Goal: Task Accomplishment & Management: Use online tool/utility

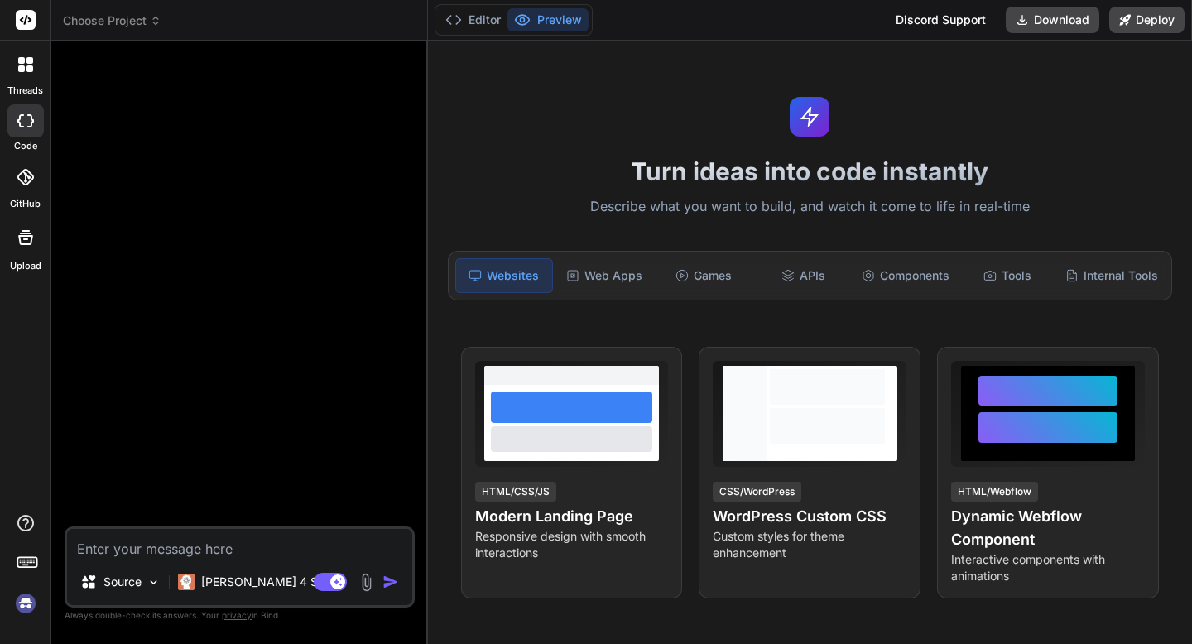
click at [25, 604] on img at bounding box center [26, 604] width 28 height 28
click at [23, 598] on img at bounding box center [26, 604] width 28 height 28
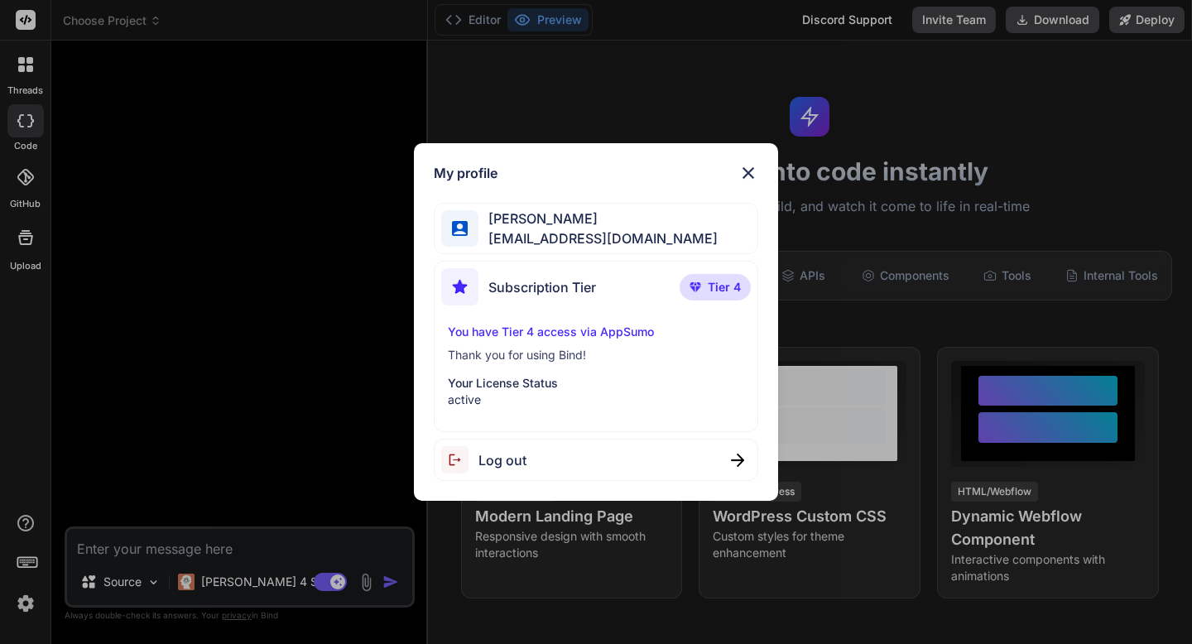
click at [483, 337] on p "You have Tier 4 access via AppSumo" at bounding box center [596, 332] width 296 height 17
click at [754, 169] on img at bounding box center [749, 173] width 20 height 20
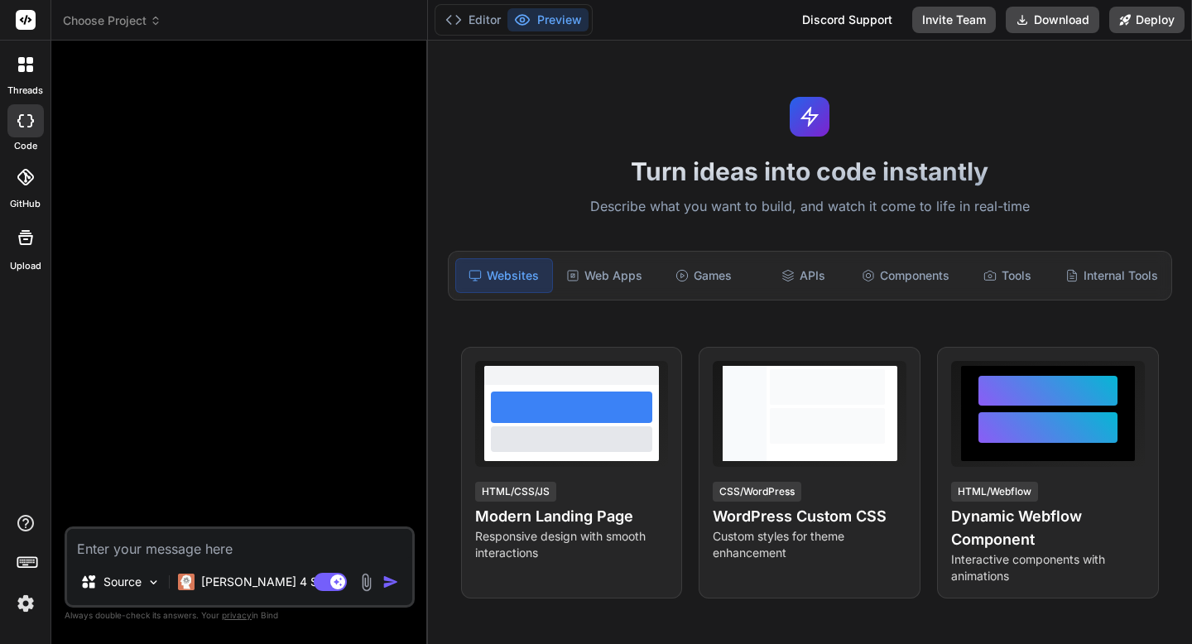
click at [21, 75] on div at bounding box center [25, 64] width 35 height 35
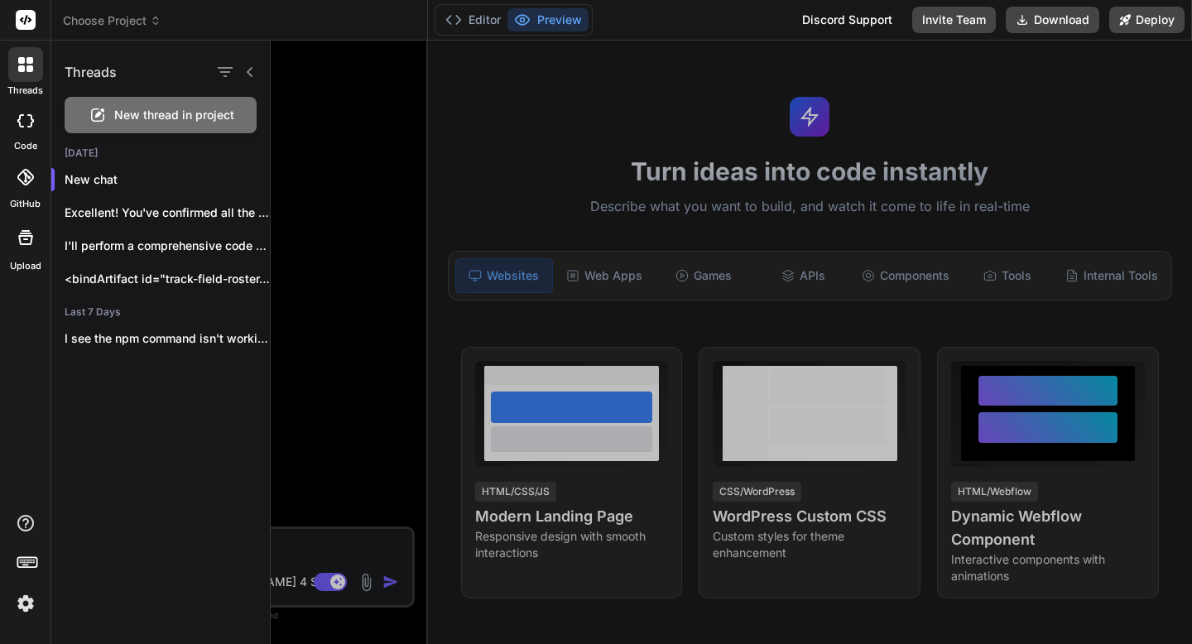
click at [21, 75] on div at bounding box center [25, 64] width 35 height 35
click at [23, 1] on div at bounding box center [25, 20] width 51 height 41
click at [24, 21] on rect at bounding box center [26, 20] width 20 height 20
click at [17, 252] on div at bounding box center [26, 238] width 40 height 40
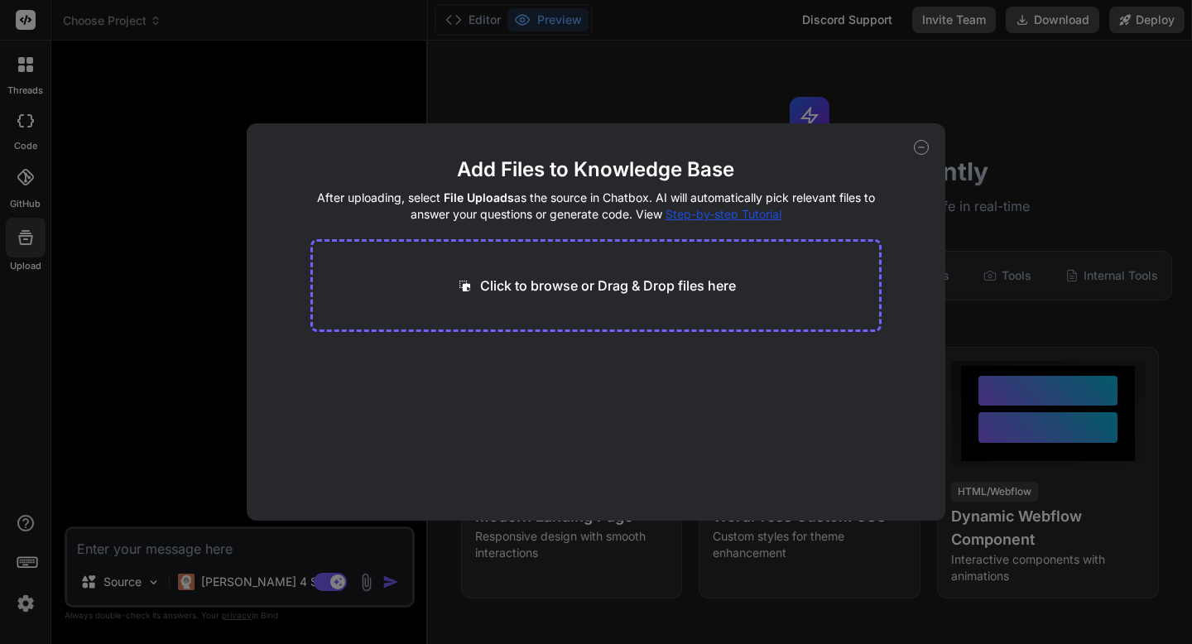
click at [22, 65] on div "Add Files to Knowledge Base After uploading, select File Uploads as the source …" at bounding box center [596, 322] width 1192 height 644
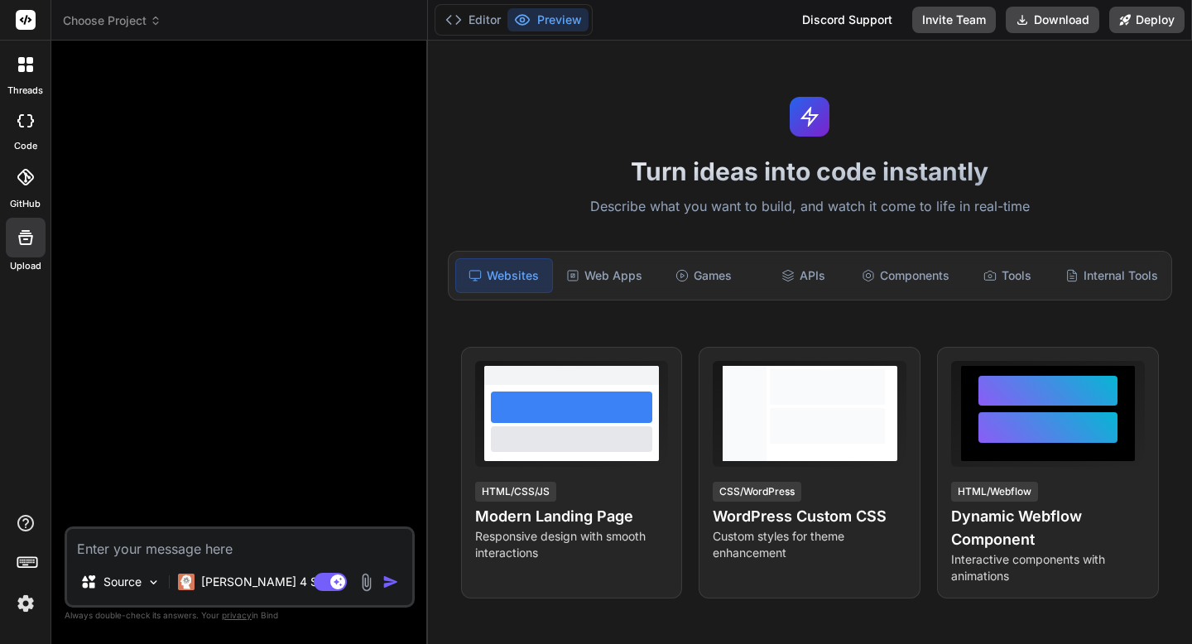
click at [22, 27] on rect at bounding box center [26, 20] width 20 height 20
click at [491, 31] on button "Editor" at bounding box center [473, 19] width 69 height 23
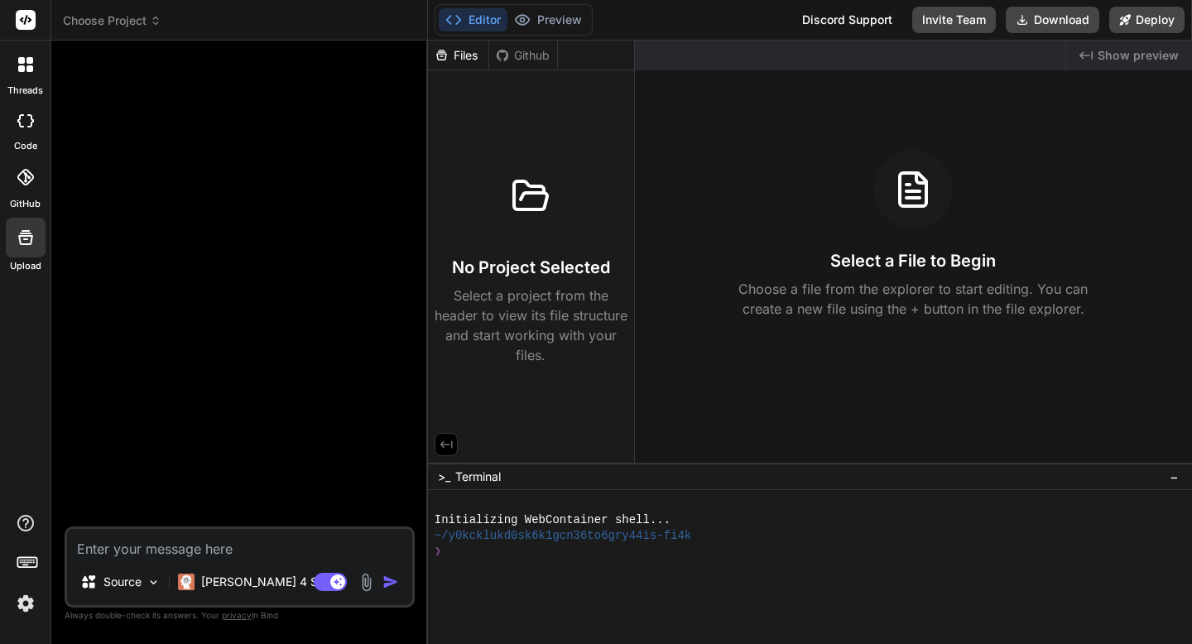
click at [21, 128] on div at bounding box center [25, 120] width 36 height 33
type textarea "x"
click at [22, 183] on icon at bounding box center [25, 177] width 17 height 17
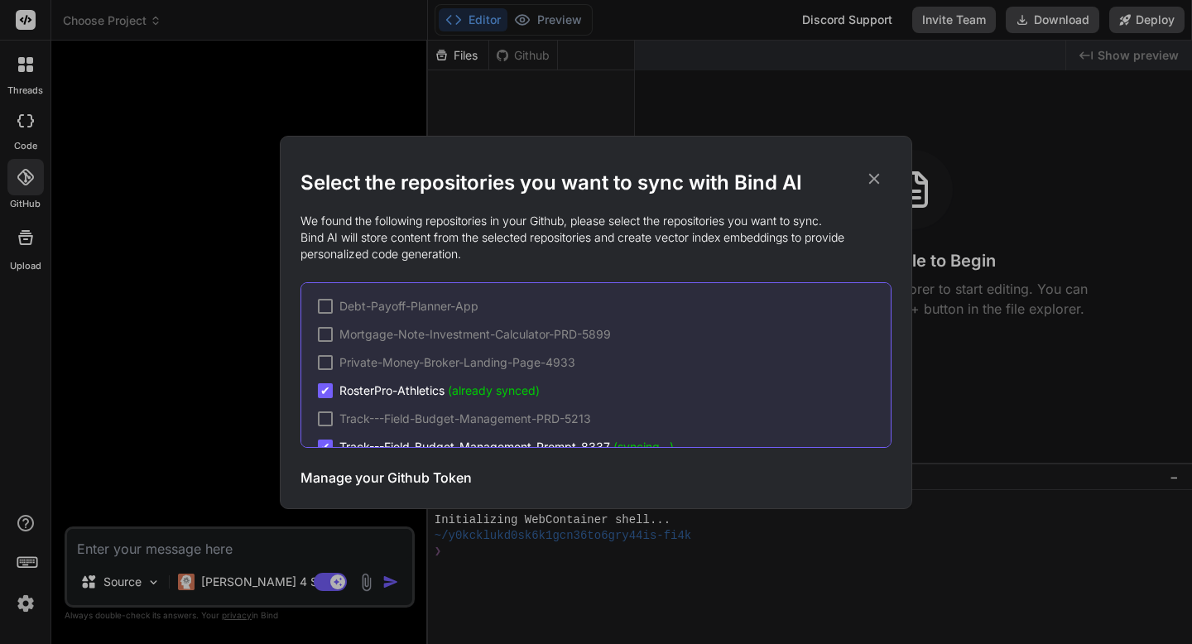
click at [17, 71] on div "Select the repositories you want to sync with Bind AI We found the following re…" at bounding box center [596, 322] width 1192 height 644
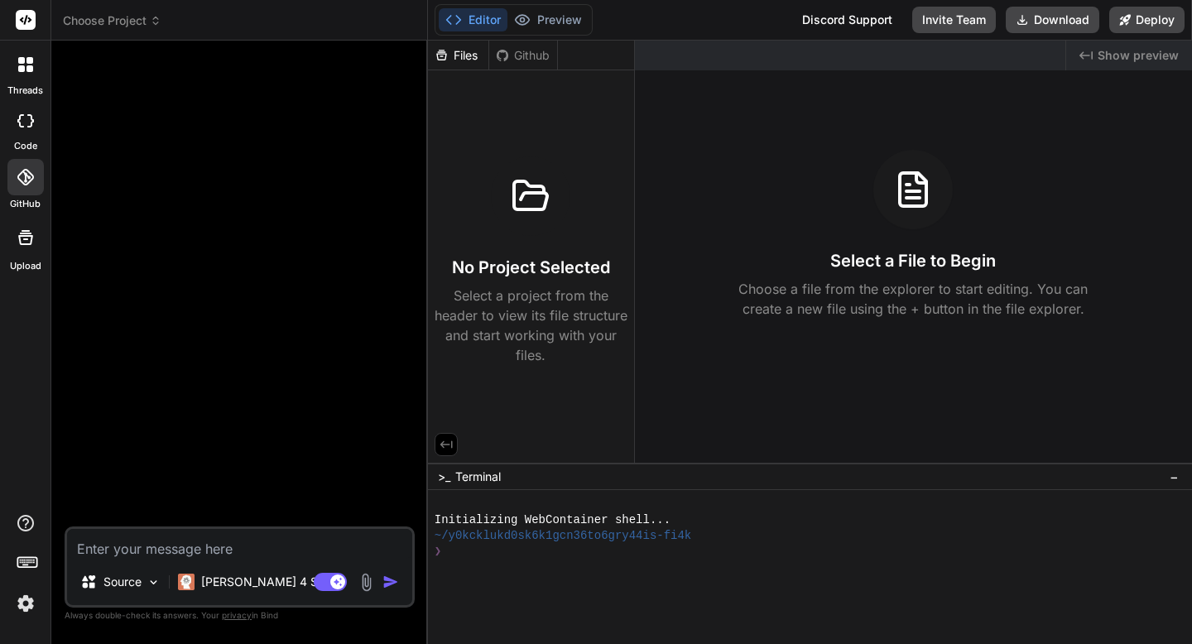
click at [17, 71] on div at bounding box center [25, 64] width 35 height 35
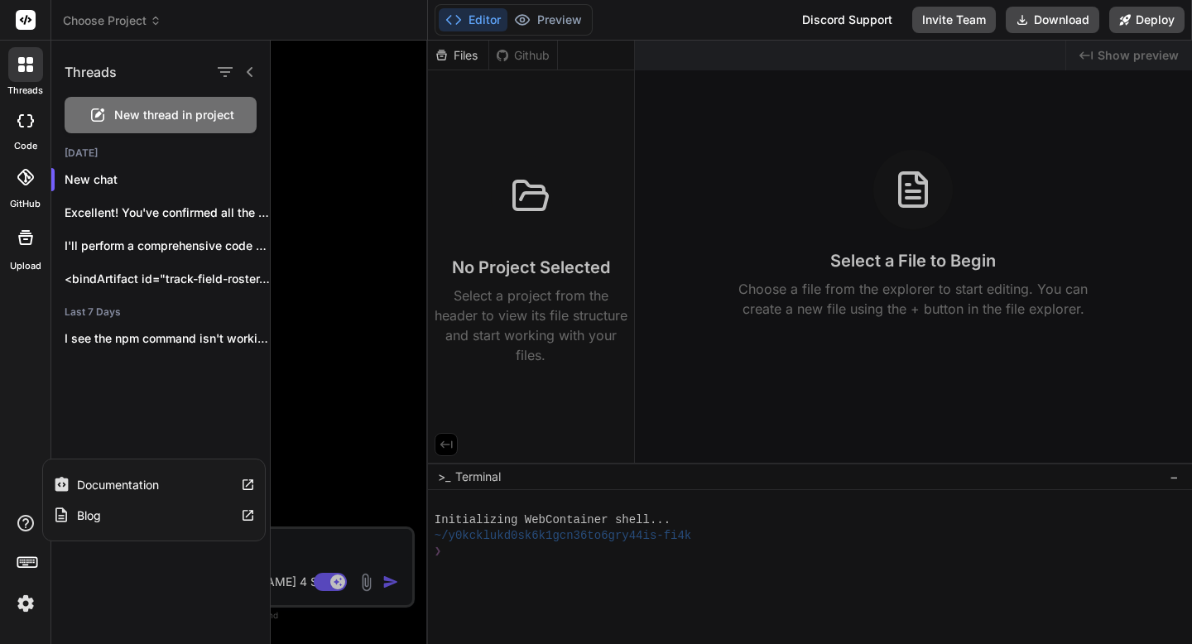
click at [27, 523] on icon at bounding box center [25, 523] width 17 height 17
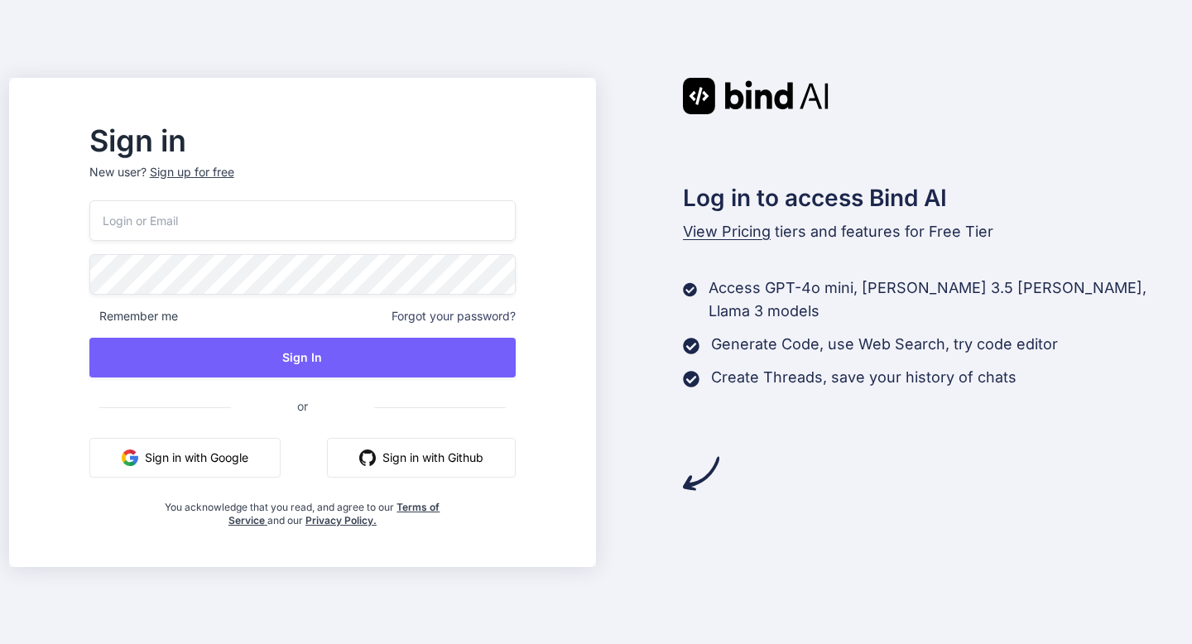
click at [184, 234] on input "email" at bounding box center [302, 220] width 426 height 41
type input "[EMAIL_ADDRESS][DOMAIN_NAME]"
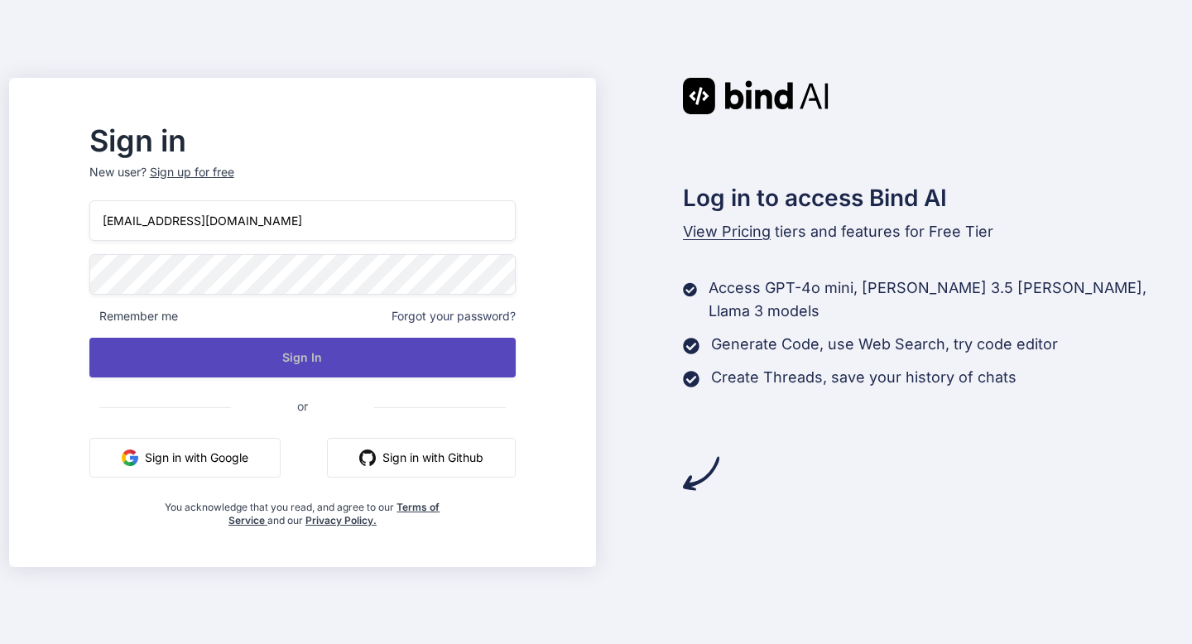
click at [248, 354] on button "Sign In" at bounding box center [302, 358] width 426 height 40
click at [343, 355] on button "Sign In" at bounding box center [302, 358] width 426 height 40
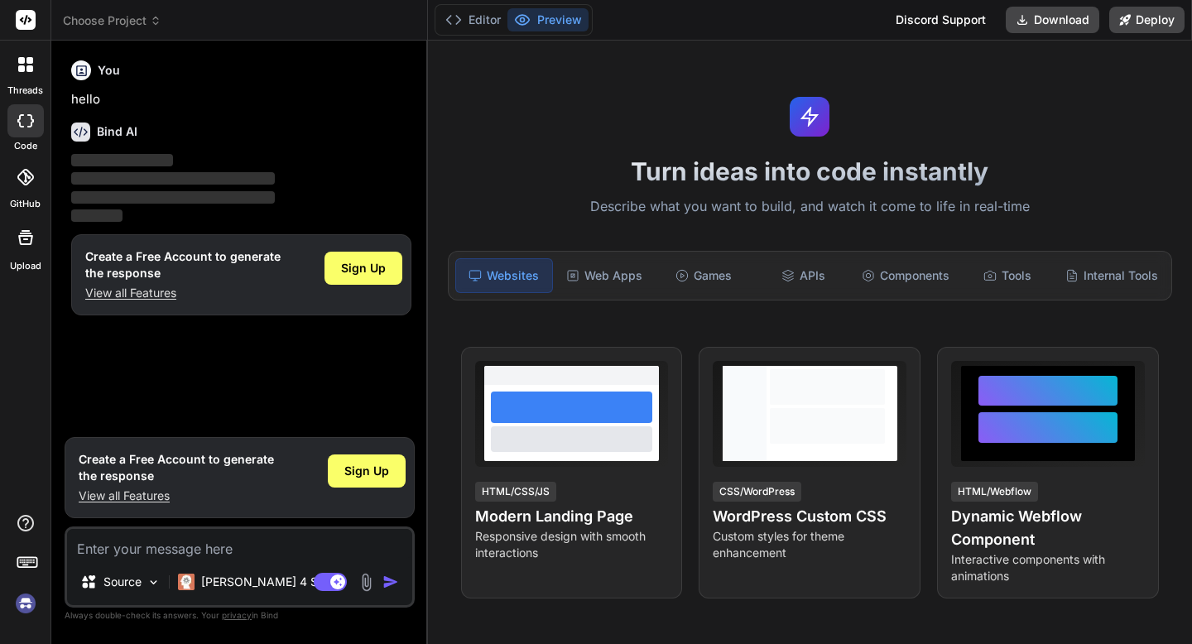
click at [26, 602] on img at bounding box center [26, 604] width 28 height 28
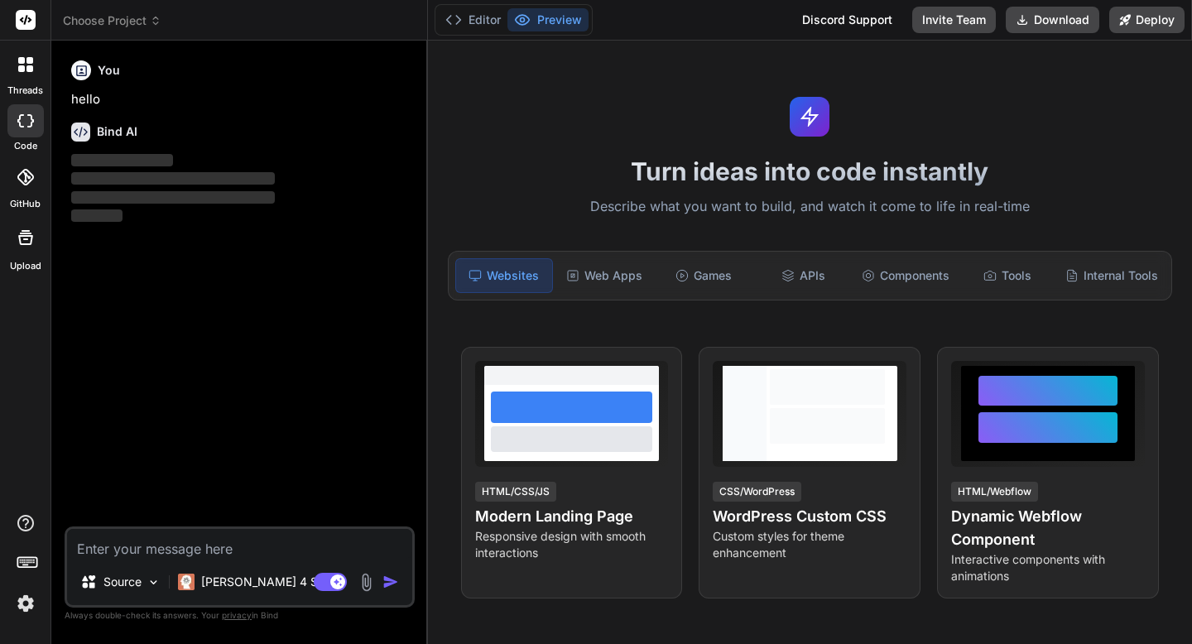
click at [31, 25] on rect at bounding box center [26, 20] width 20 height 20
click at [25, 18] on icon at bounding box center [26, 20] width 12 height 10
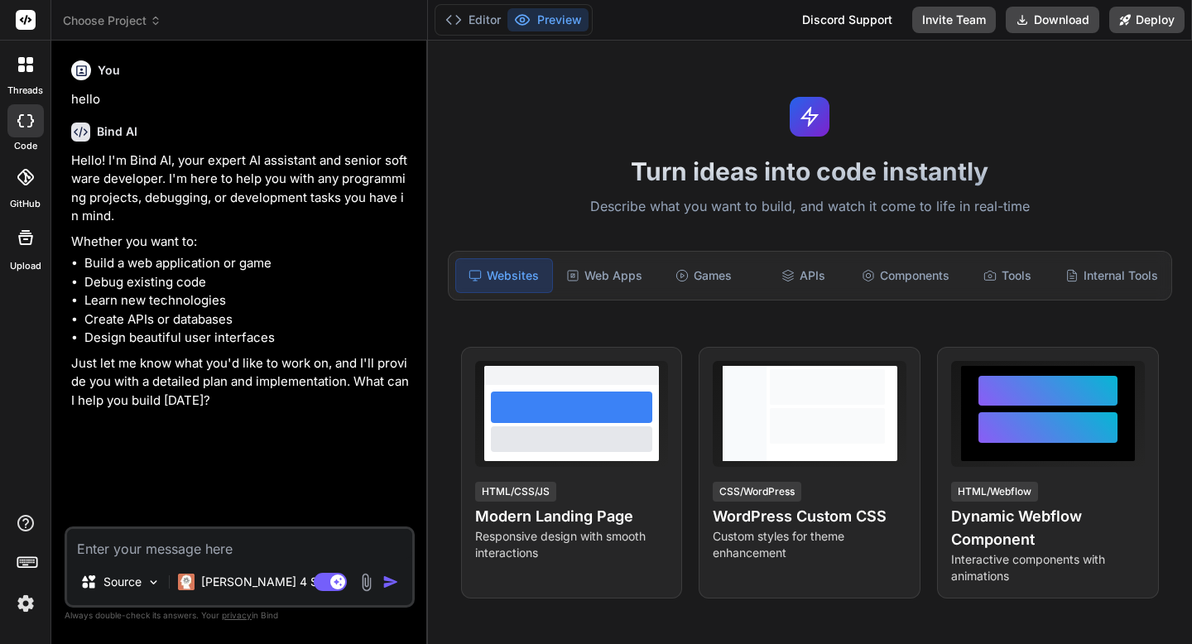
click at [31, 606] on img at bounding box center [26, 604] width 28 height 28
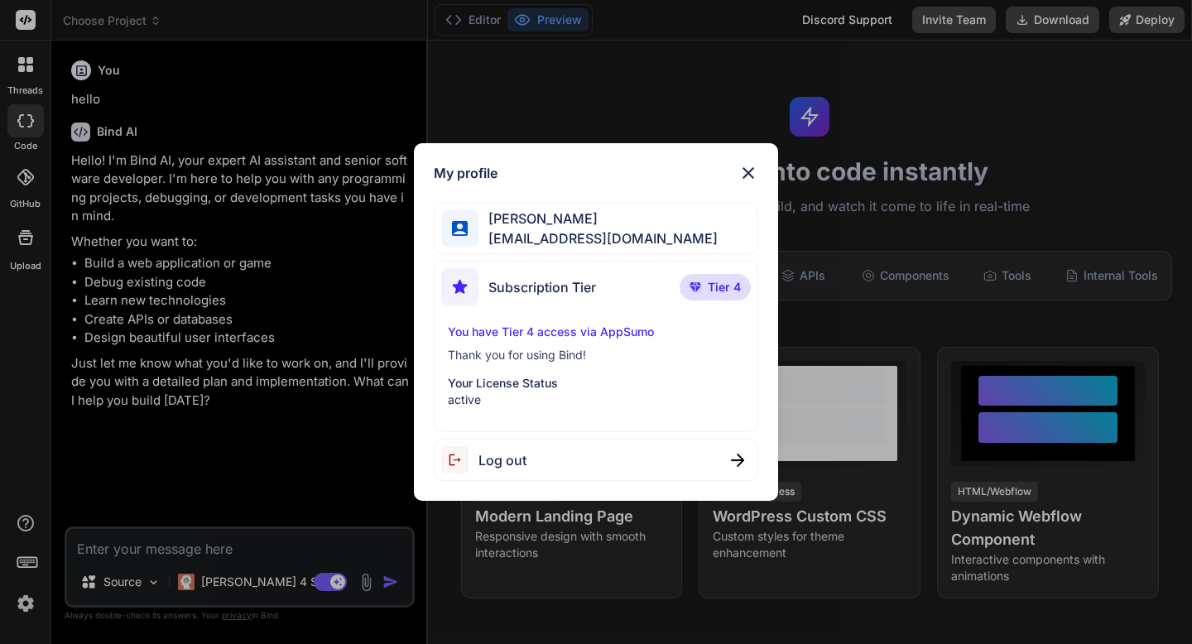
click at [505, 219] on span "[PERSON_NAME]" at bounding box center [598, 219] width 239 height 20
click at [509, 277] on span "Subscription Tier" at bounding box center [543, 287] width 108 height 20
click at [515, 337] on p "You have Tier 4 access via AppSumo" at bounding box center [596, 332] width 296 height 17
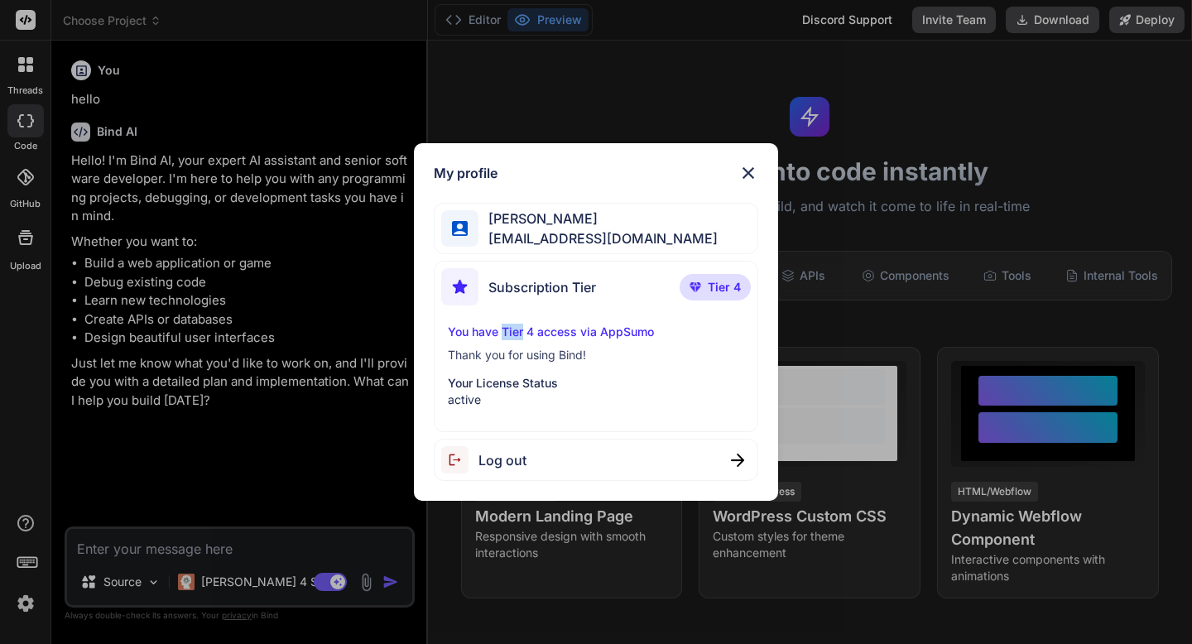
click at [515, 337] on p "You have Tier 4 access via AppSumo" at bounding box center [596, 332] width 296 height 17
click at [599, 459] on div "Log out" at bounding box center [596, 460] width 325 height 42
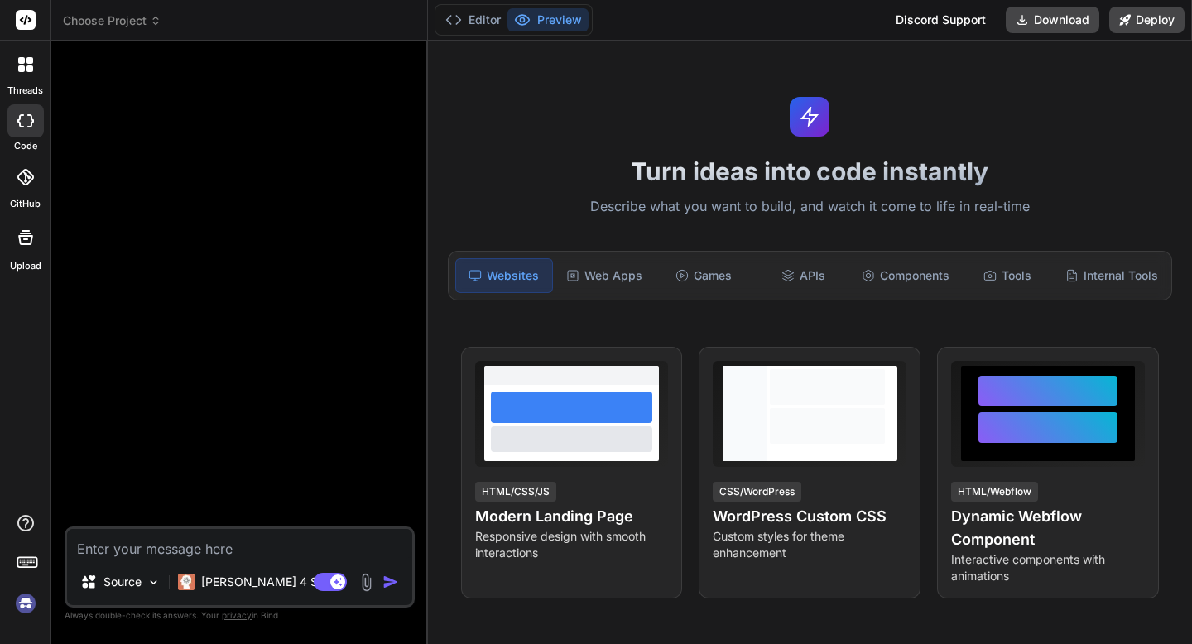
click at [26, 602] on img at bounding box center [26, 604] width 28 height 28
type textarea "x"
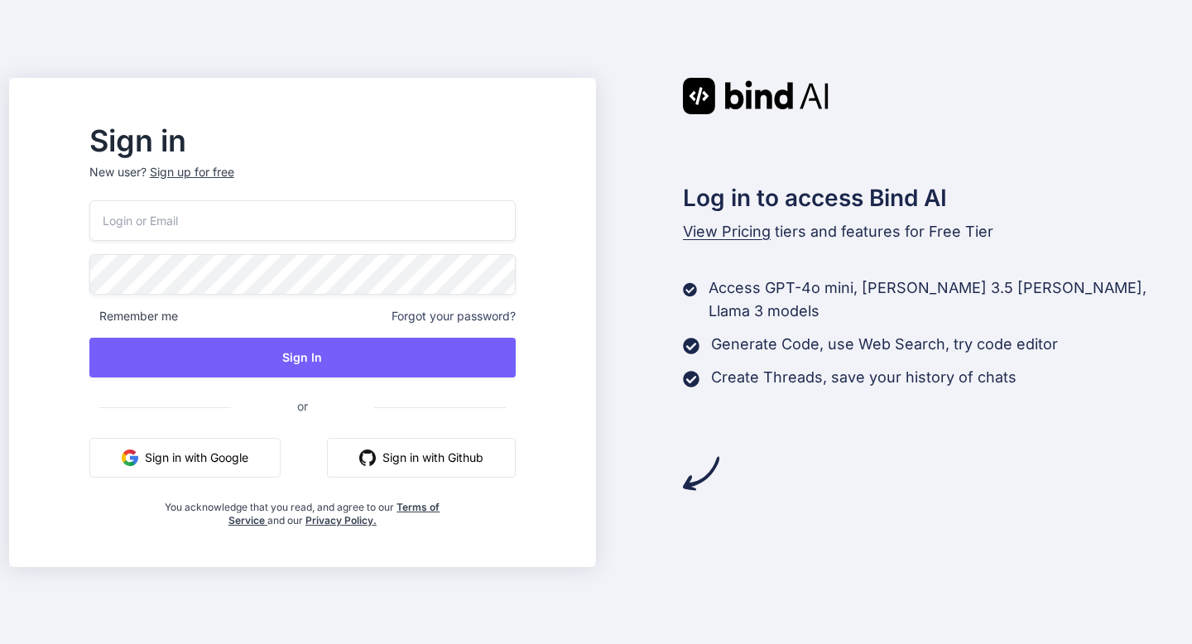
click at [182, 228] on input "email" at bounding box center [302, 220] width 426 height 41
type input "[EMAIL_ADDRESS][DOMAIN_NAME]"
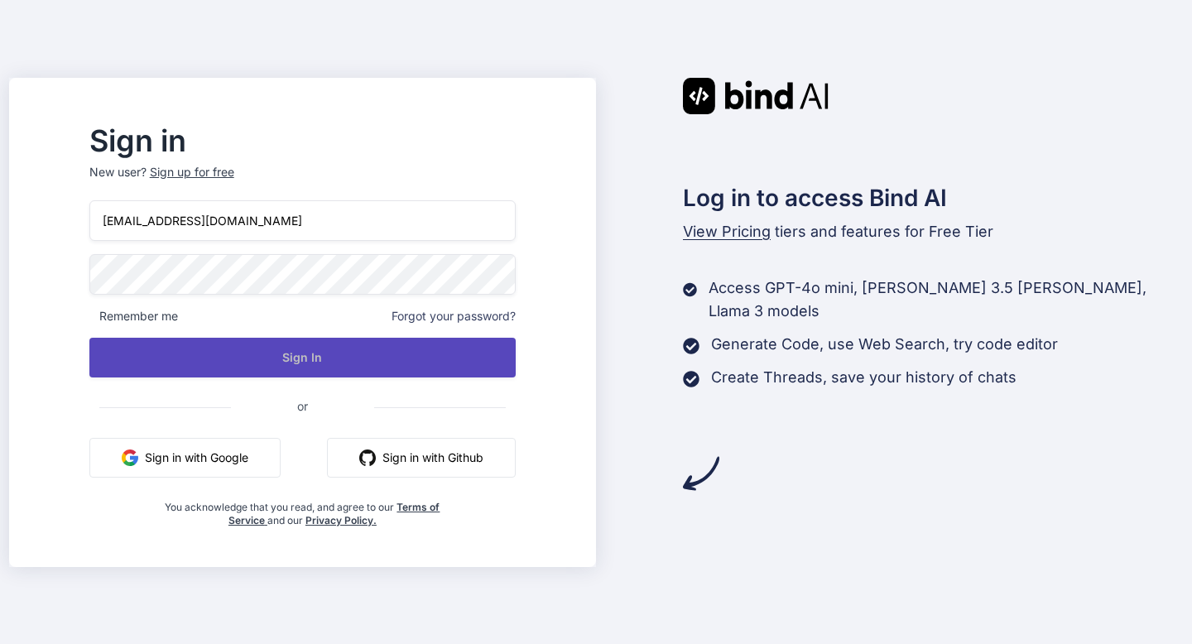
click at [278, 368] on button "Sign In" at bounding box center [302, 358] width 426 height 40
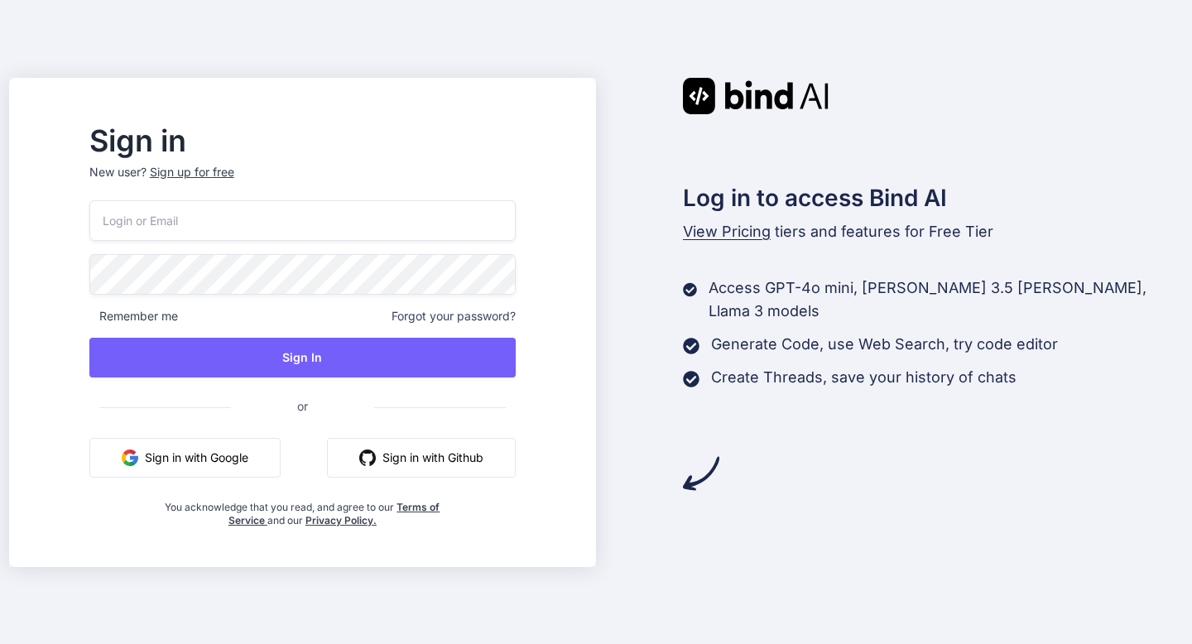
click at [704, 230] on span "View Pricing" at bounding box center [727, 231] width 88 height 17
click at [715, 234] on span "View Pricing" at bounding box center [727, 231] width 88 height 17
click at [721, 230] on span "View Pricing" at bounding box center [727, 231] width 88 height 17
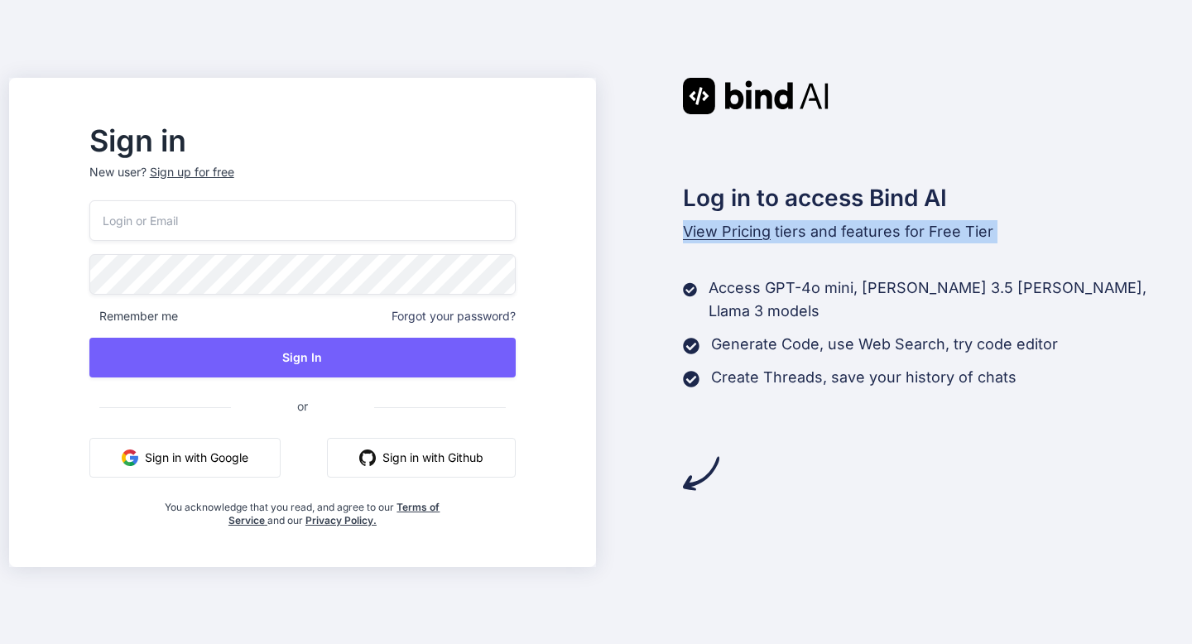
click at [721, 230] on span "View Pricing" at bounding box center [727, 231] width 88 height 17
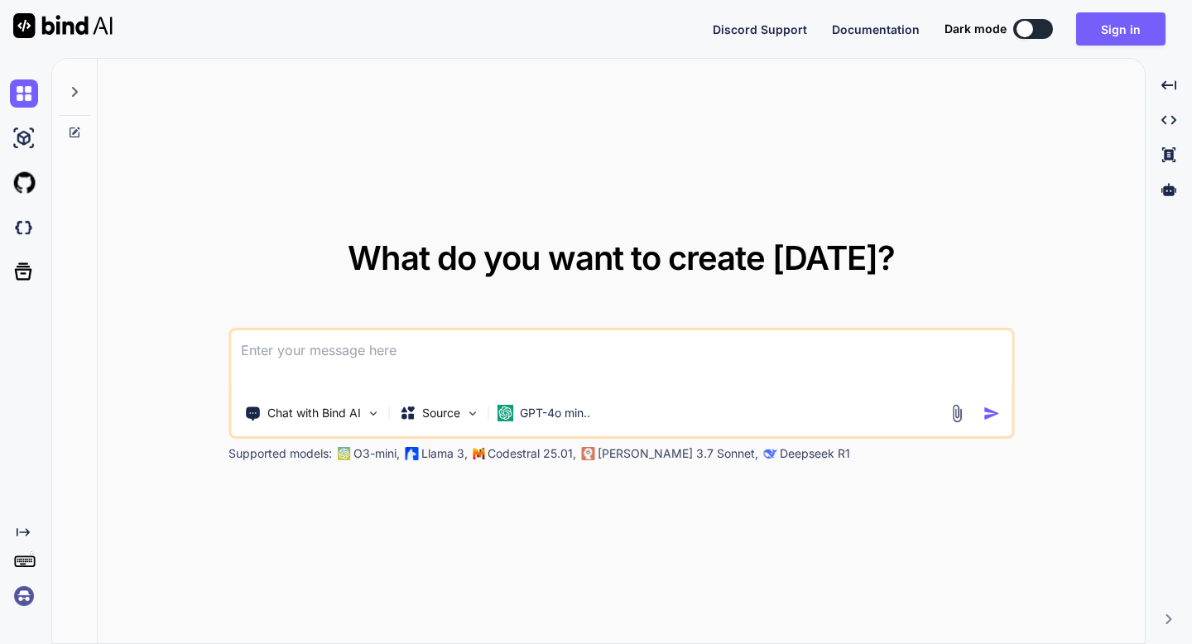
click at [69, 94] on icon at bounding box center [74, 91] width 13 height 13
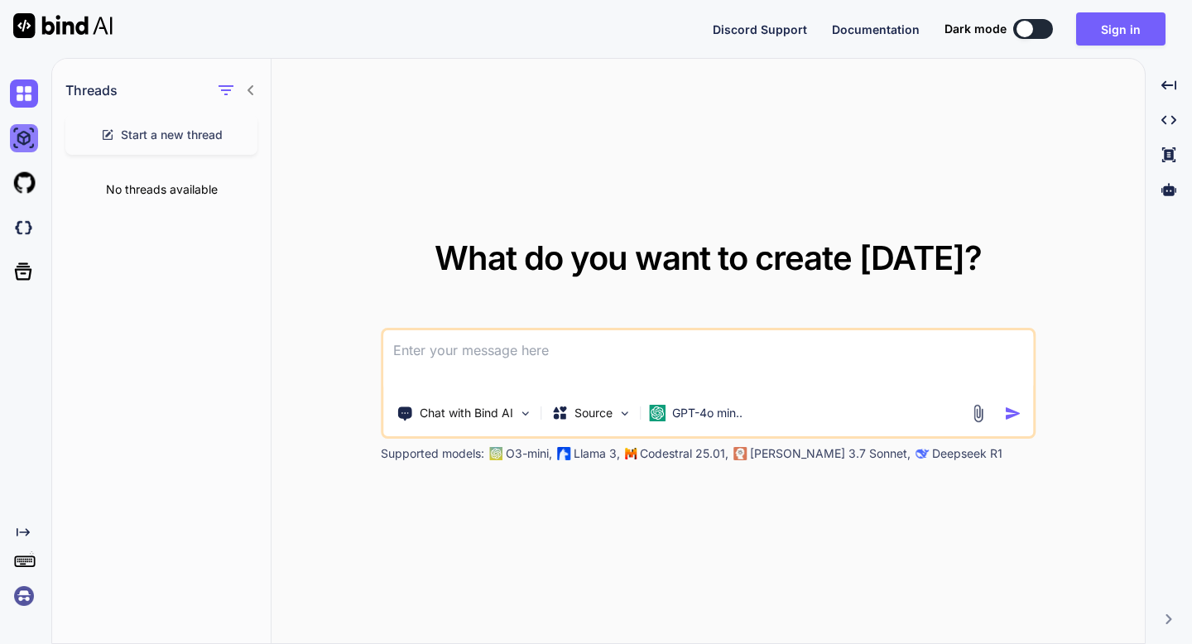
click at [20, 135] on img at bounding box center [24, 138] width 28 height 28
type textarea "x"
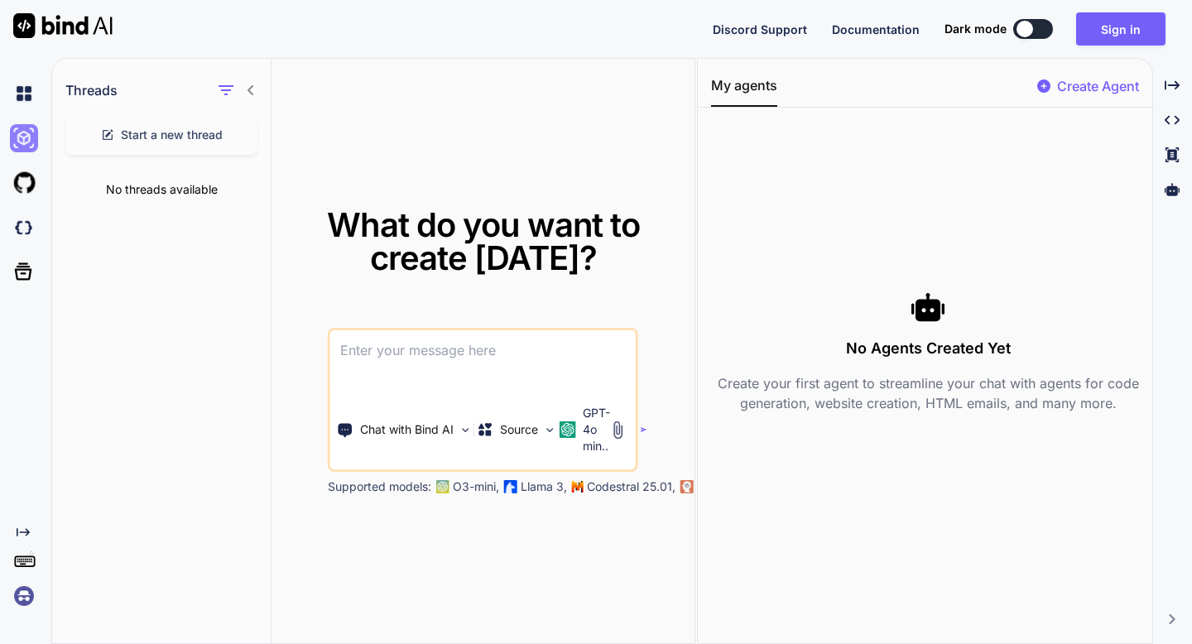
click at [20, 135] on img at bounding box center [24, 138] width 28 height 28
click at [1091, 36] on button "Sign in" at bounding box center [1120, 28] width 89 height 33
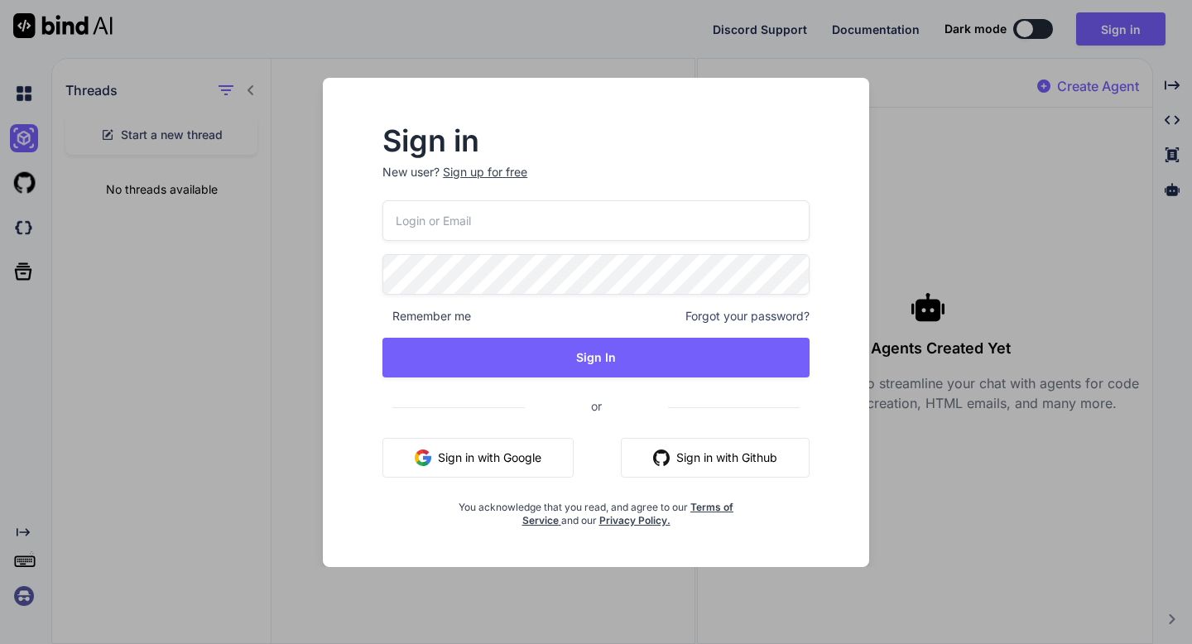
click at [672, 224] on input "email" at bounding box center [596, 220] width 427 height 41
type input "[EMAIL_ADDRESS][DOMAIN_NAME]"
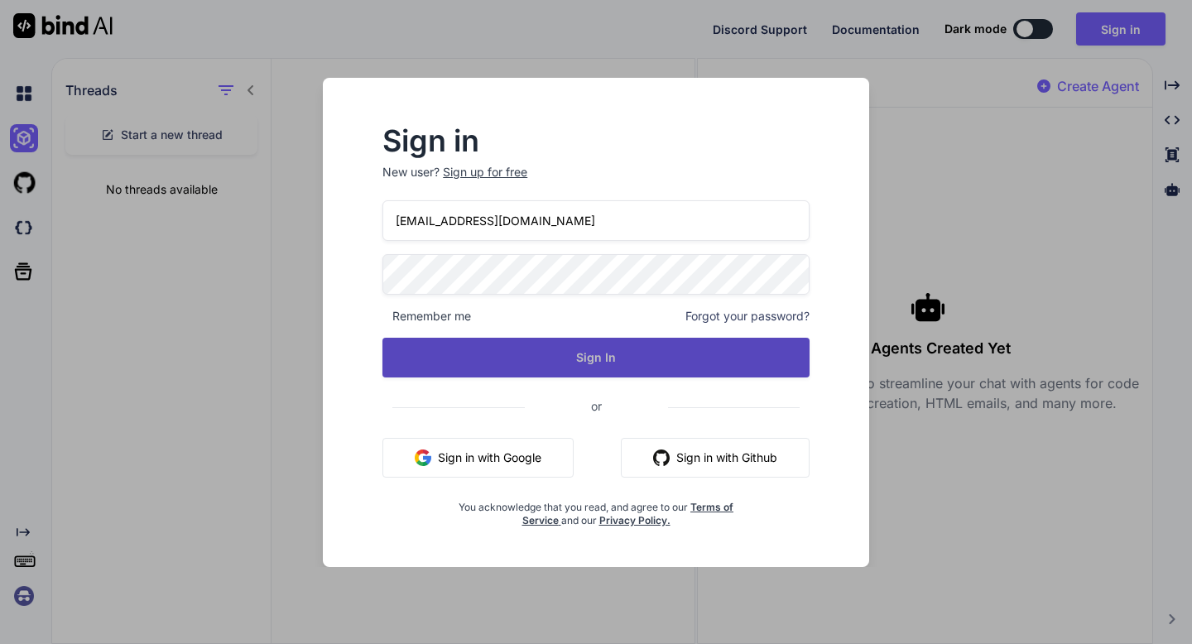
click at [607, 349] on button "Sign In" at bounding box center [596, 358] width 427 height 40
click at [589, 372] on button "Sign In" at bounding box center [596, 358] width 427 height 40
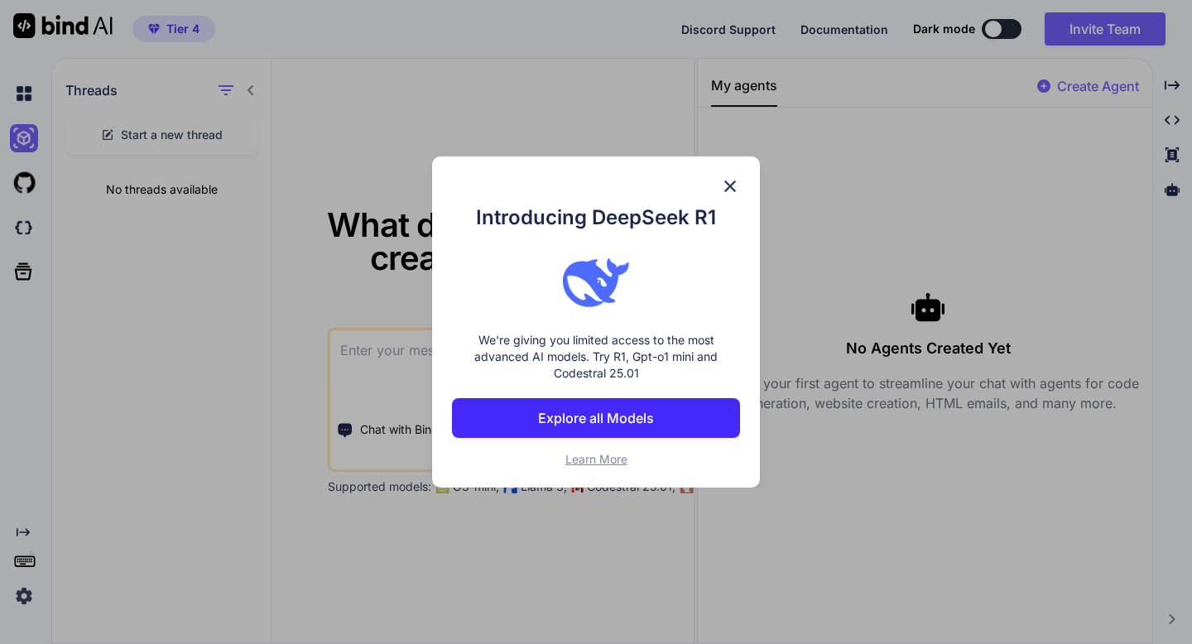
click at [726, 181] on img at bounding box center [730, 186] width 20 height 20
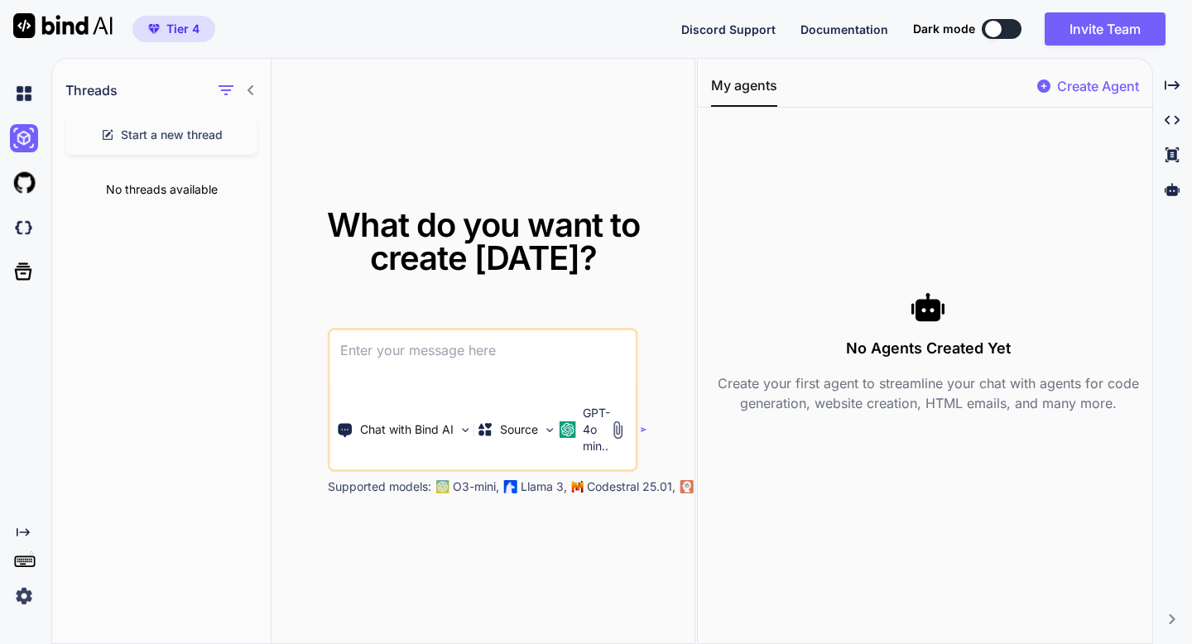
click at [13, 599] on img at bounding box center [24, 596] width 28 height 28
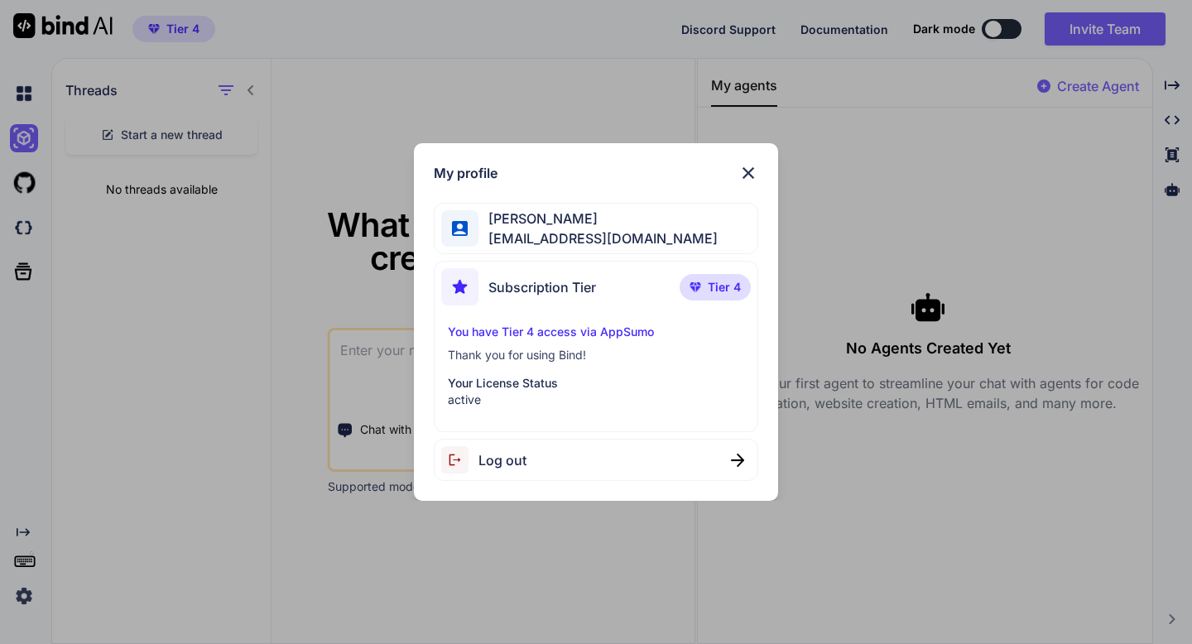
click at [469, 238] on div at bounding box center [459, 228] width 37 height 37
click at [482, 279] on div "Subscription Tier" at bounding box center [518, 286] width 155 height 37
click at [677, 288] on div "Subscription Tier Tier 4" at bounding box center [596, 290] width 310 height 44
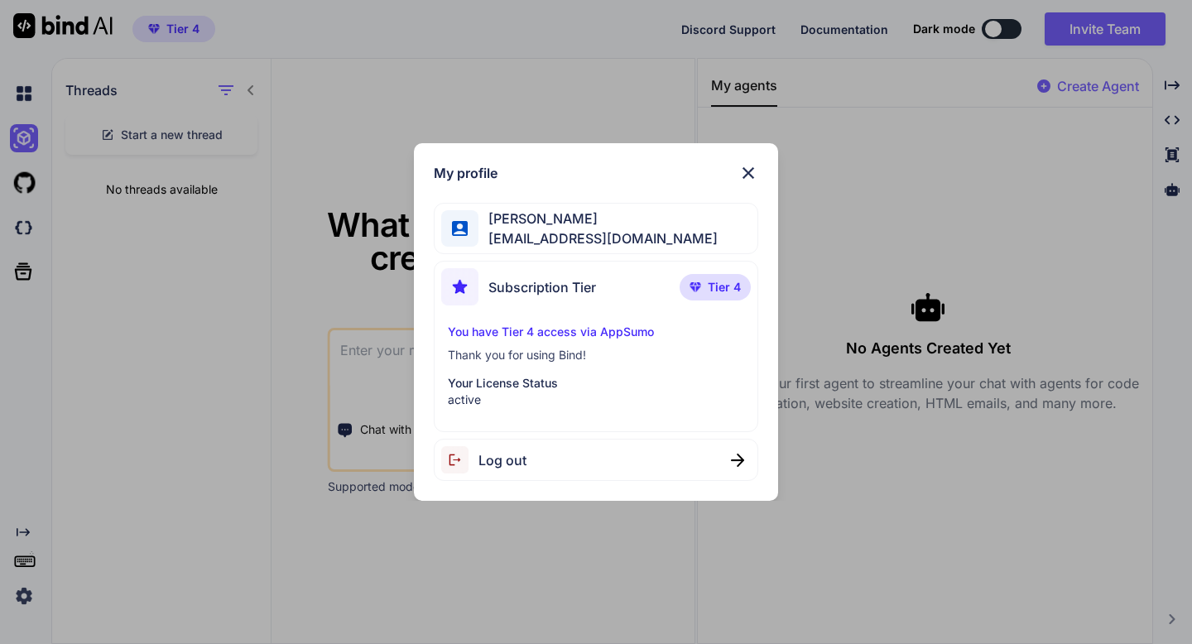
click at [613, 332] on p "You have Tier 4 access via AppSumo" at bounding box center [596, 332] width 296 height 17
click at [505, 378] on p "Your License Status" at bounding box center [596, 383] width 296 height 17
click at [487, 383] on p "Your License Status" at bounding box center [596, 383] width 296 height 17
click at [474, 392] on p "active" at bounding box center [596, 400] width 296 height 17
click at [744, 178] on img at bounding box center [749, 173] width 20 height 20
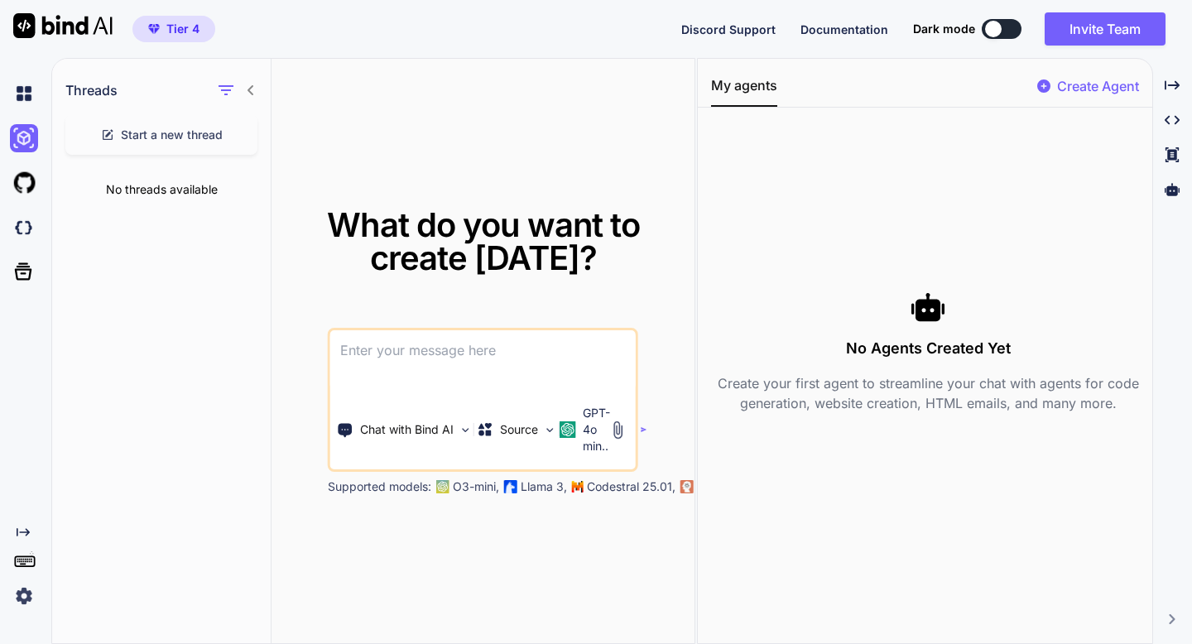
click at [1064, 92] on p "Create Agent" at bounding box center [1098, 86] width 82 height 20
type textarea "x"
